Goal: Find specific page/section: Find specific page/section

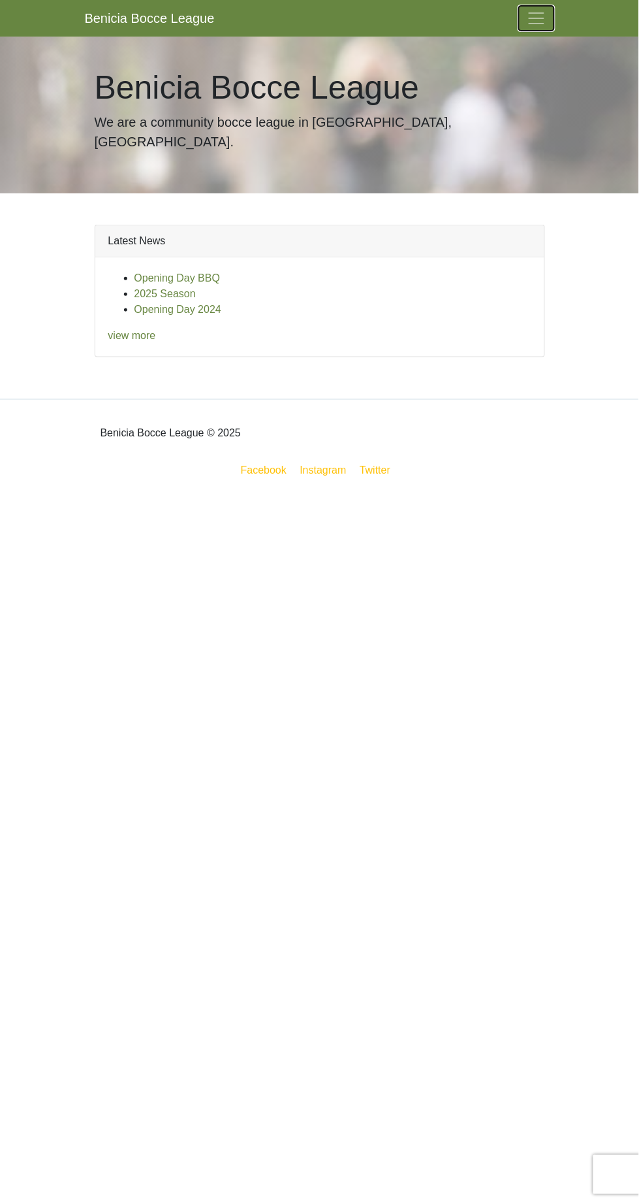
click at [538, 21] on span "Toggle navigation" at bounding box center [537, 18] width 20 height 20
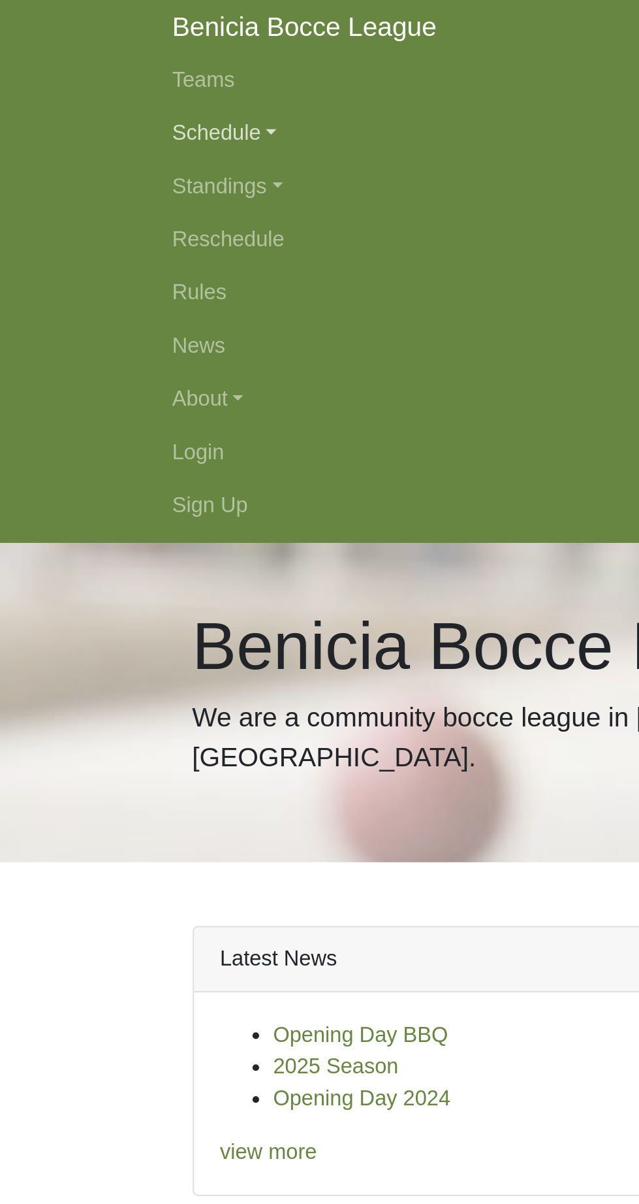
click at [125, 72] on link "Schedule" at bounding box center [320, 70] width 470 height 26
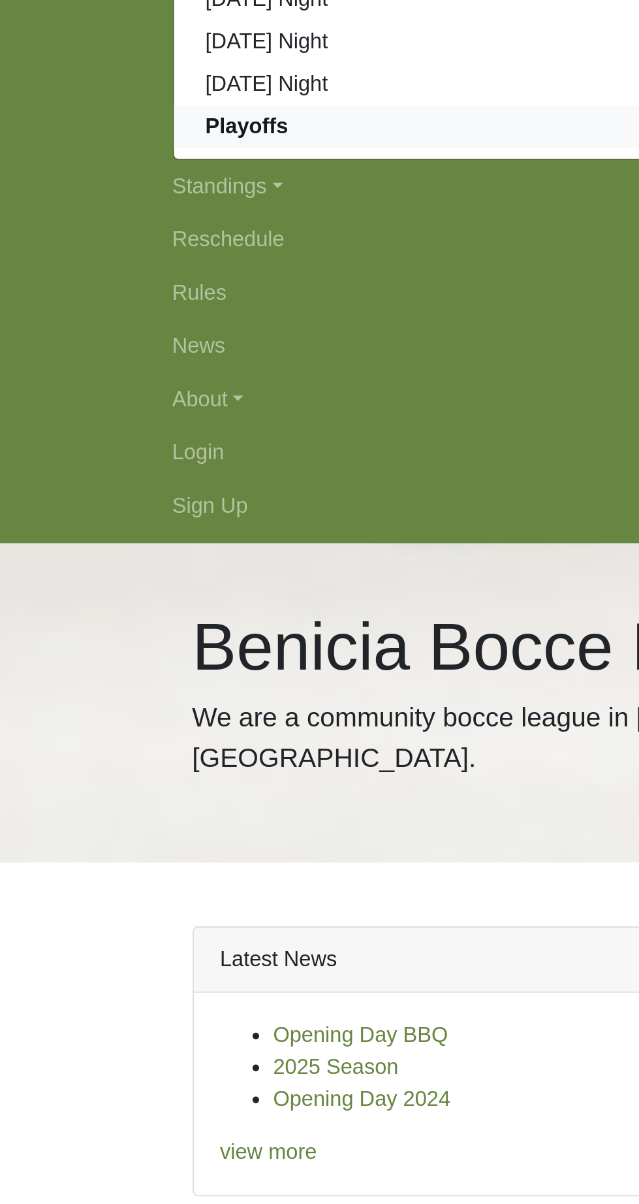
click at [128, 250] on strong "Playoffs" at bounding box center [121, 247] width 40 height 11
